Goal: Book appointment/travel/reservation

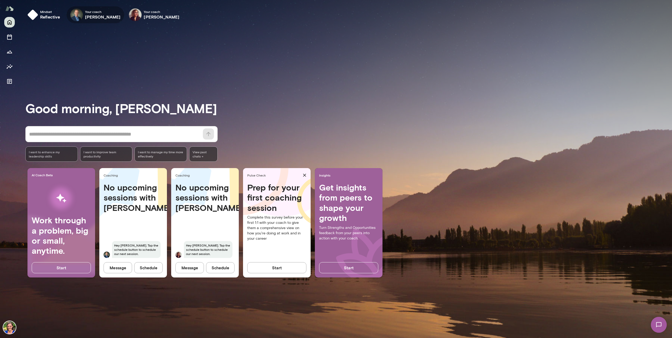
click at [0, 0] on icon "button" at bounding box center [0, 0] width 0 height 0
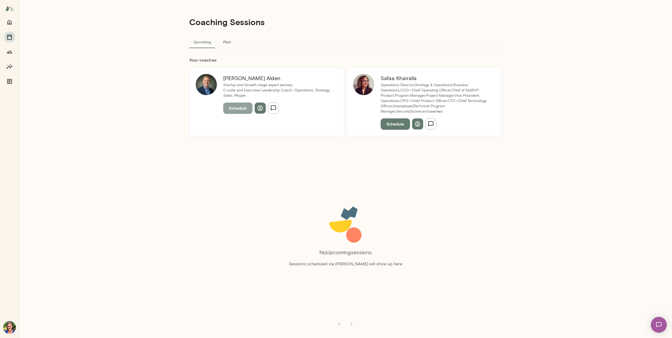
click at [230, 109] on button "Schedule" at bounding box center [237, 108] width 29 height 11
